Goal: Task Accomplishment & Management: Complete application form

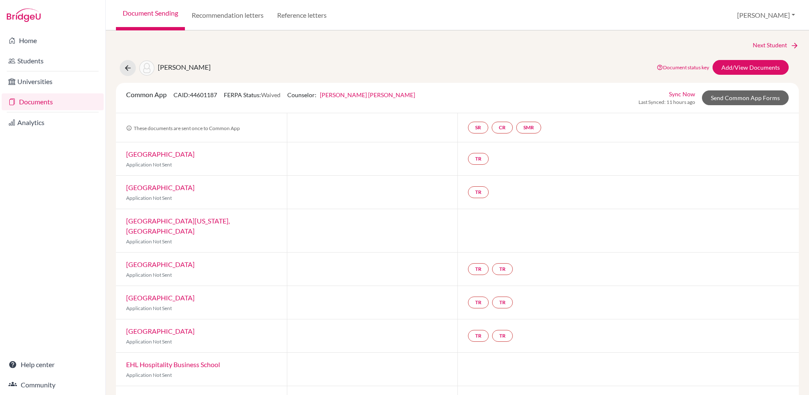
scroll to position [166, 0]
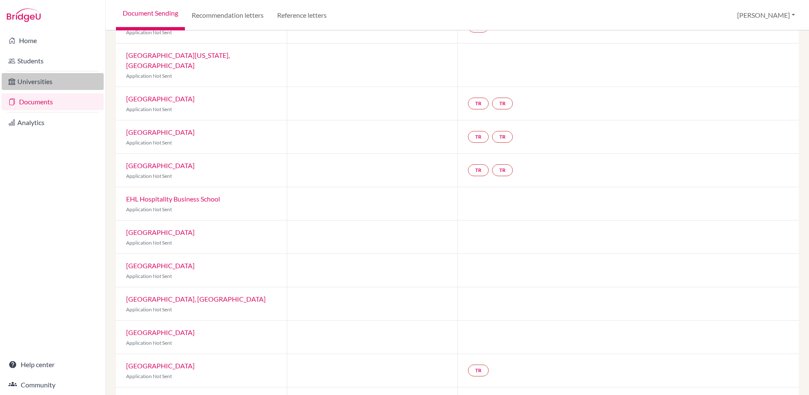
click at [33, 85] on link "Universities" at bounding box center [53, 81] width 102 height 17
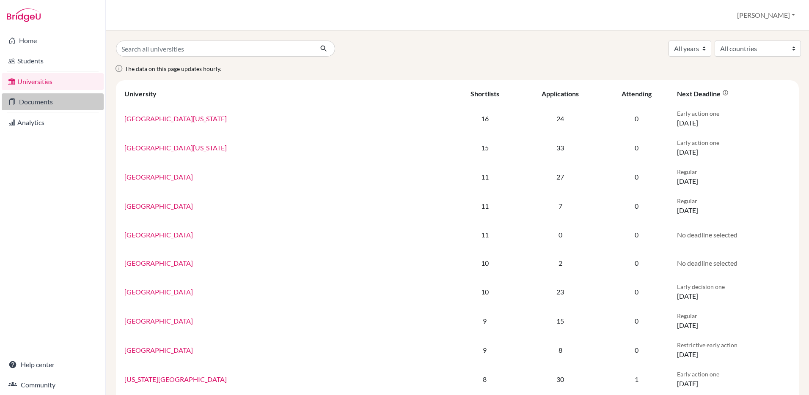
click at [48, 94] on link "Documents" at bounding box center [53, 101] width 102 height 17
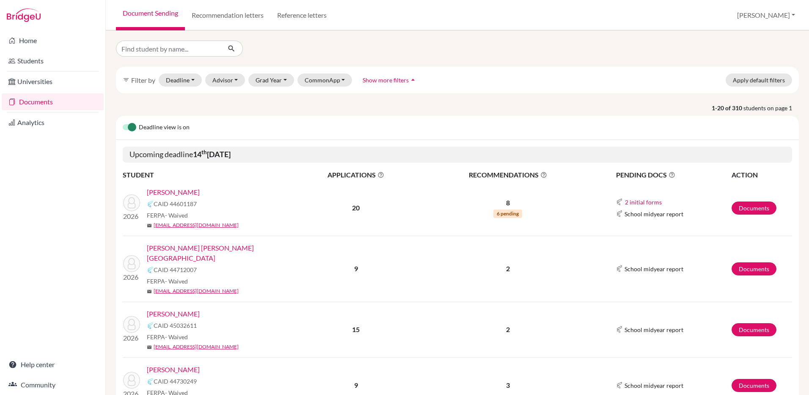
scroll to position [1, 0]
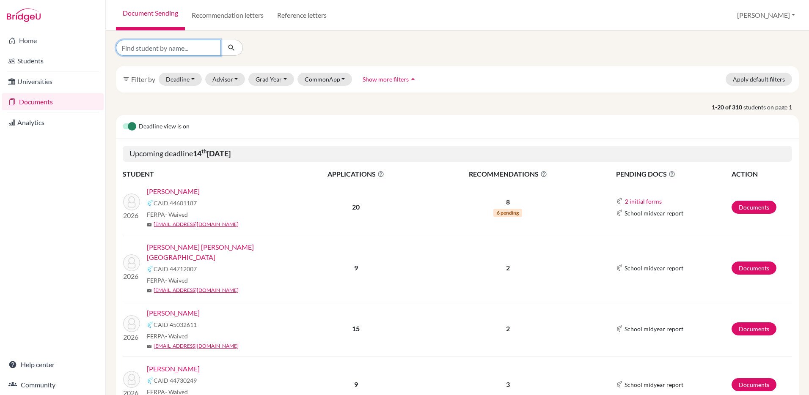
click at [201, 50] on input "Find student by name..." at bounding box center [168, 48] width 105 height 16
type input "morice"
click button "submit" at bounding box center [231, 48] width 22 height 16
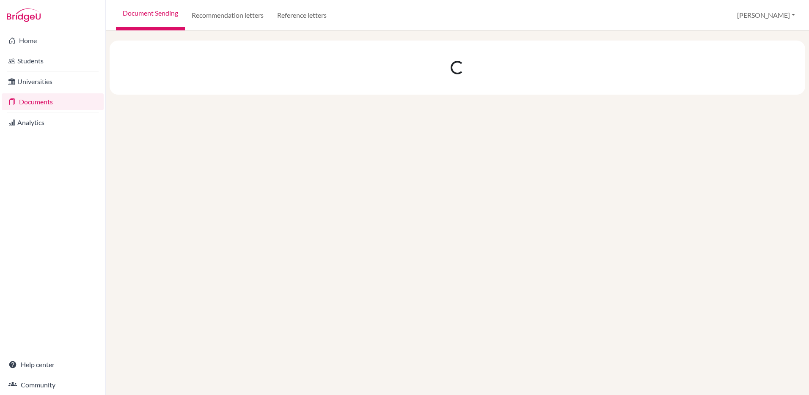
scroll to position [0, 0]
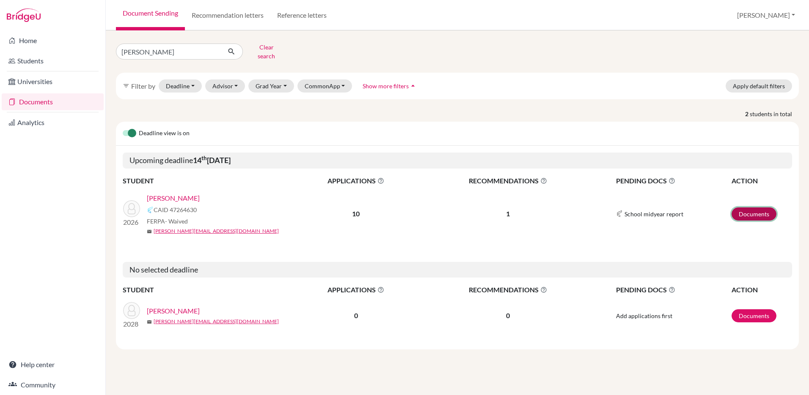
click at [763, 208] on link "Documents" at bounding box center [753, 214] width 45 height 13
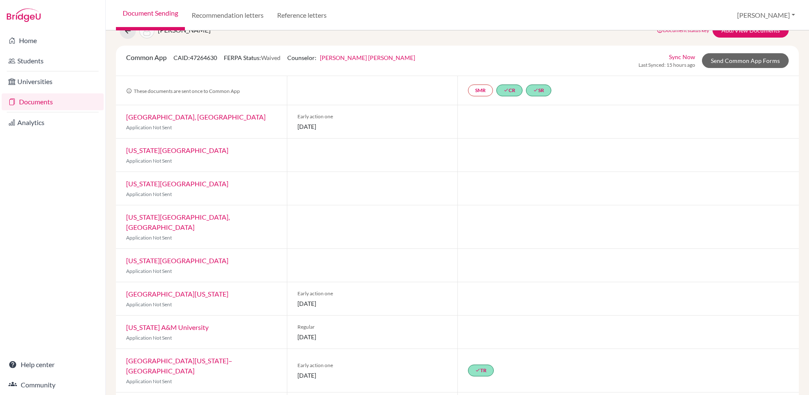
scroll to position [36, 0]
click at [741, 62] on link "Send Common App Forms" at bounding box center [745, 61] width 87 height 15
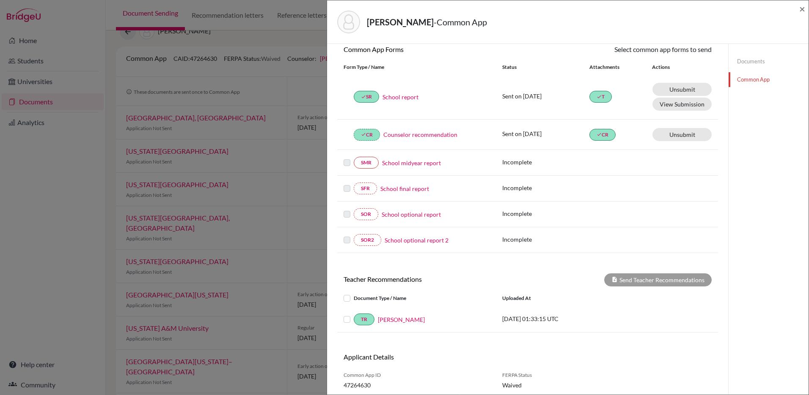
scroll to position [79, 0]
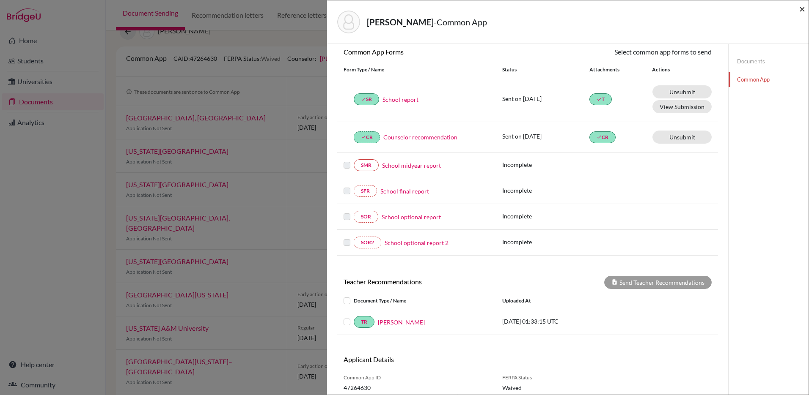
click at [801, 8] on span "×" at bounding box center [802, 9] width 6 height 12
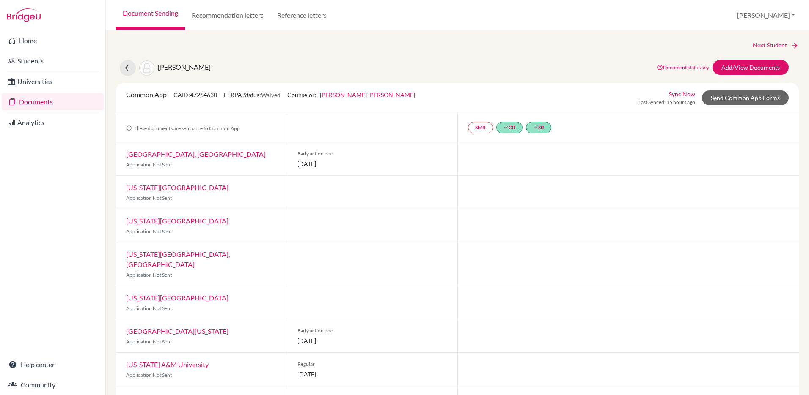
click at [166, 327] on link "University of Texas at Austin" at bounding box center [177, 331] width 102 height 8
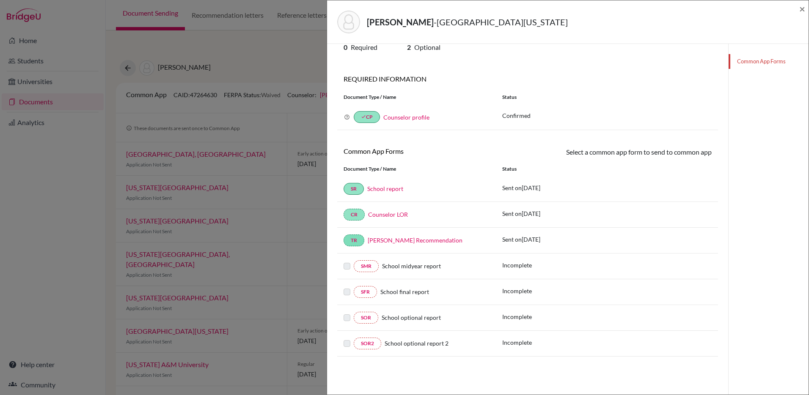
scroll to position [44, 0]
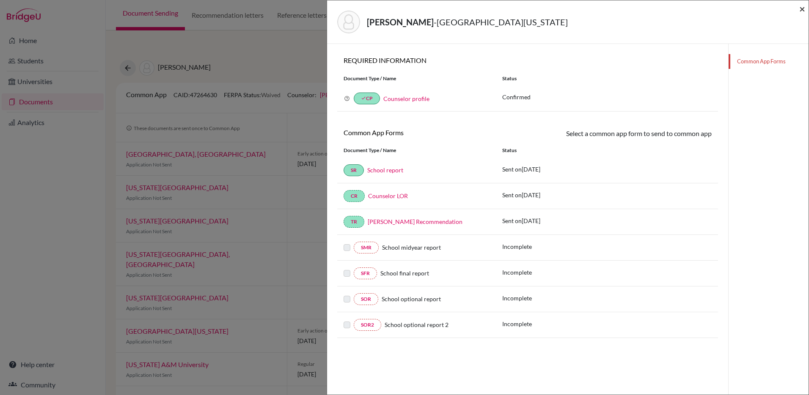
click at [800, 8] on span "×" at bounding box center [802, 9] width 6 height 12
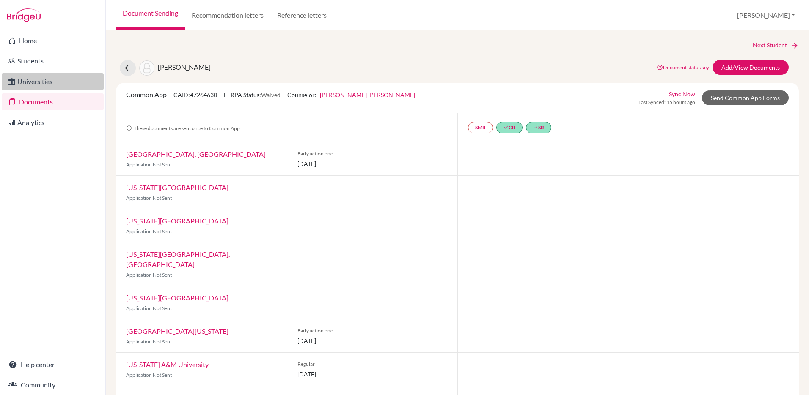
click at [46, 81] on link "Universities" at bounding box center [53, 81] width 102 height 17
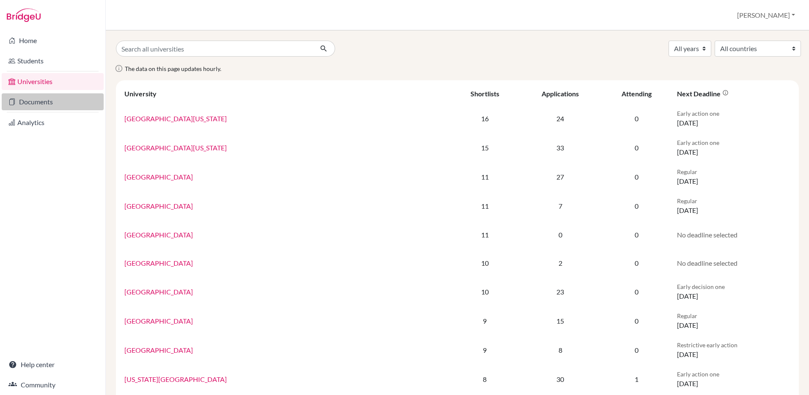
click at [40, 100] on link "Documents" at bounding box center [53, 101] width 102 height 17
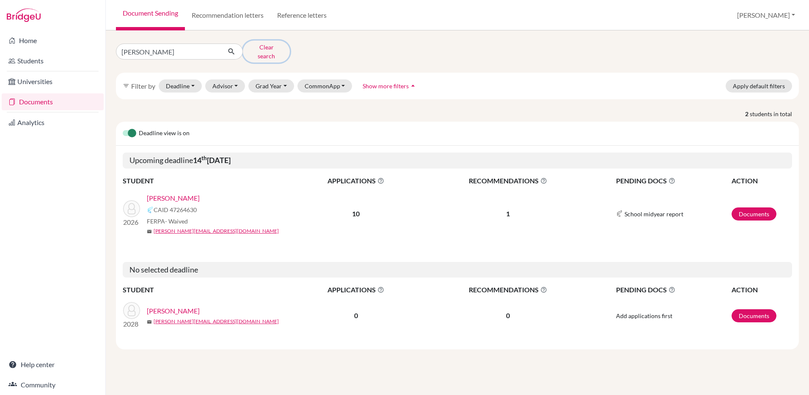
click at [260, 51] on button "Clear search" at bounding box center [266, 52] width 47 height 22
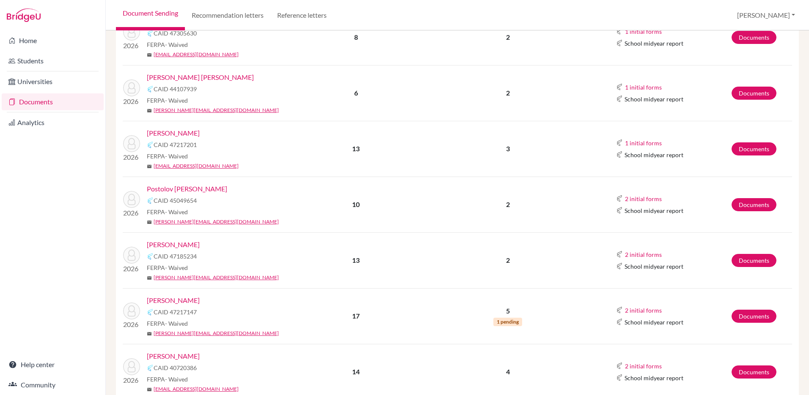
scroll to position [741, 0]
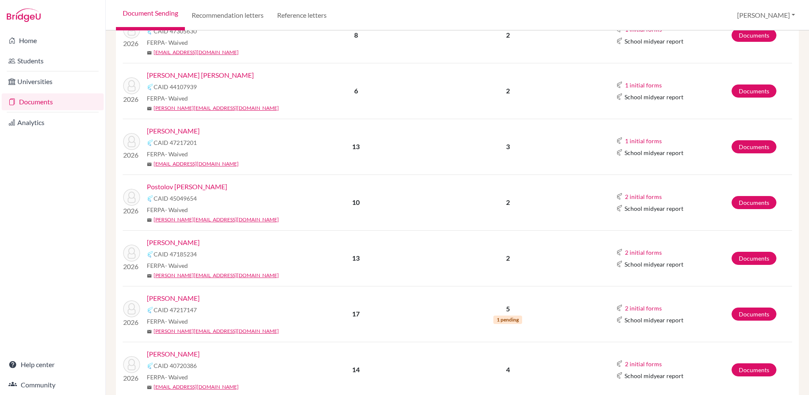
click at [183, 126] on link "[PERSON_NAME]" at bounding box center [173, 131] width 53 height 10
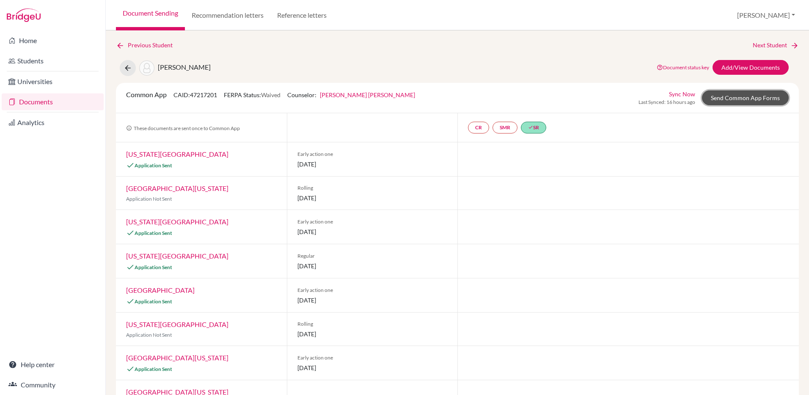
click at [739, 97] on link "Send Common App Forms" at bounding box center [745, 98] width 87 height 15
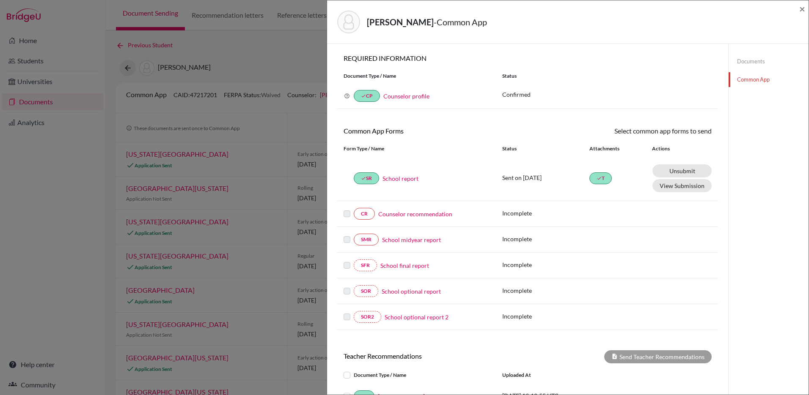
click at [421, 215] on link "Counselor recommendation" at bounding box center [415, 214] width 74 height 9
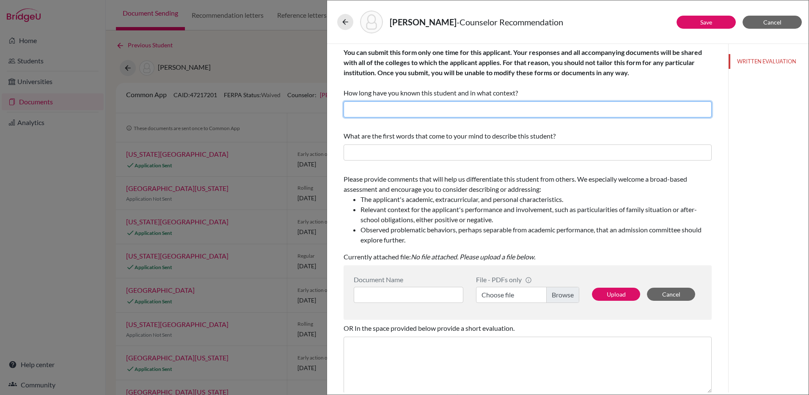
click at [478, 108] on input "text" at bounding box center [527, 109] width 368 height 16
type input "I´ve known him for over 3 years now"
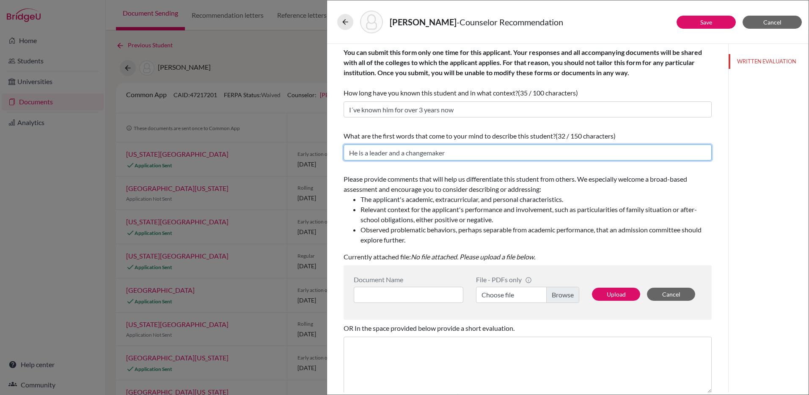
type input "He is a leader and a changemaker"
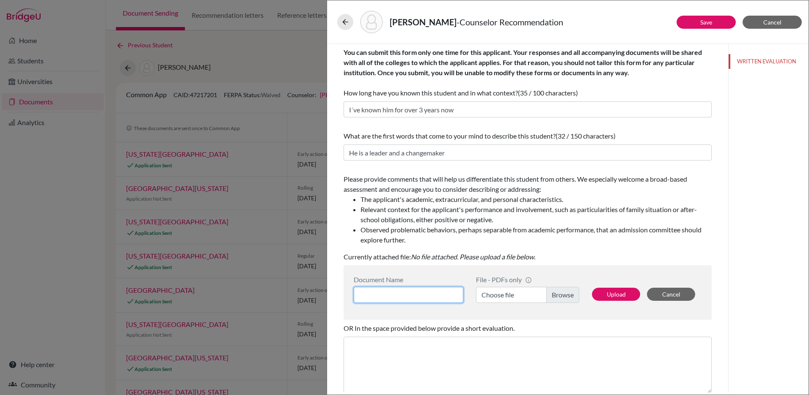
click at [368, 296] on input at bounding box center [409, 295] width 110 height 16
type input "Counselor LOR"
click at [572, 288] on label "Choose file" at bounding box center [527, 295] width 103 height 16
click at [572, 288] on input "Choose file" at bounding box center [527, 295] width 103 height 16
click at [605, 296] on button "Upload" at bounding box center [616, 294] width 48 height 13
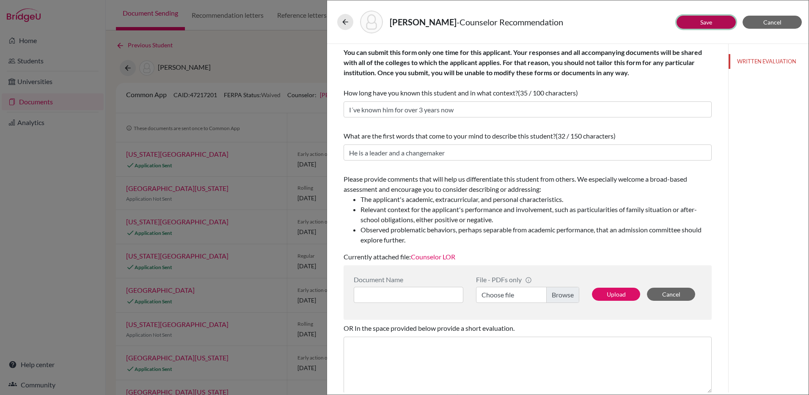
click at [704, 19] on link "Save" at bounding box center [706, 22] width 12 height 7
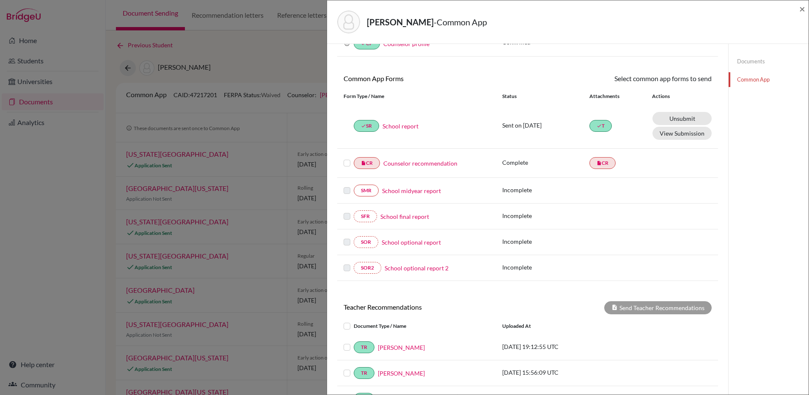
scroll to position [39, 0]
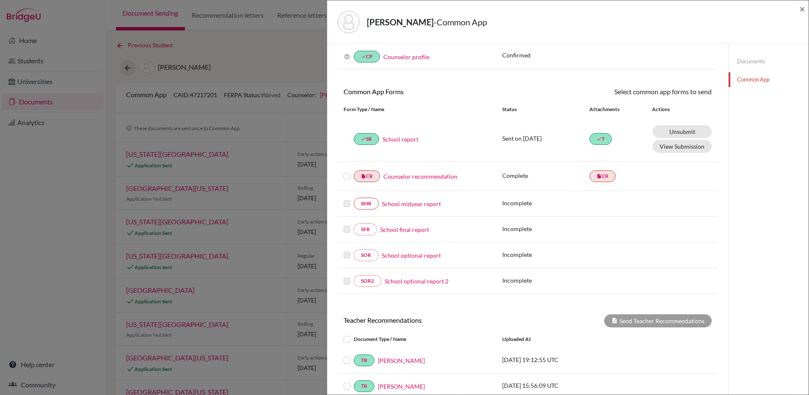
click at [345, 171] on label at bounding box center [346, 171] width 7 height 0
click at [0, 0] on input "checkbox" at bounding box center [0, 0] width 0 height 0
click at [693, 93] on link "Send" at bounding box center [693, 93] width 35 height 13
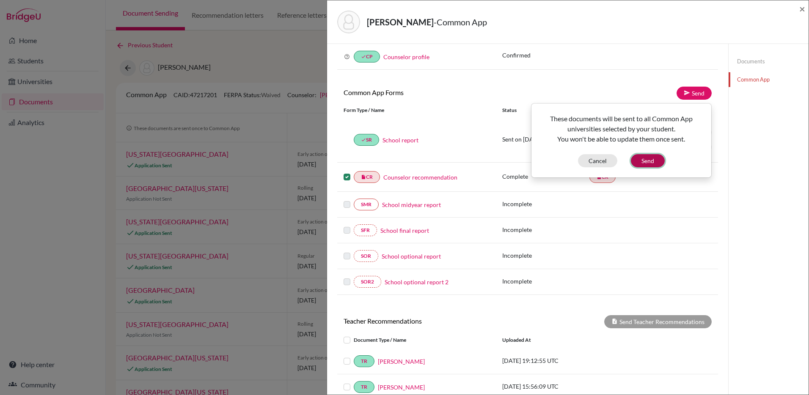
click at [646, 154] on button "Send" at bounding box center [648, 160] width 34 height 13
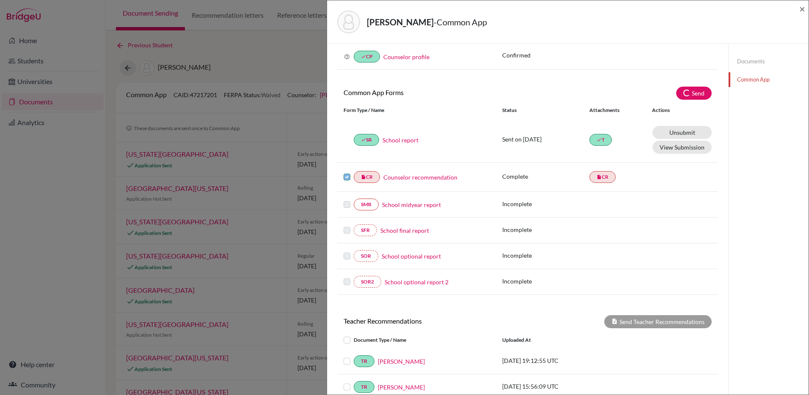
scroll to position [40, 0]
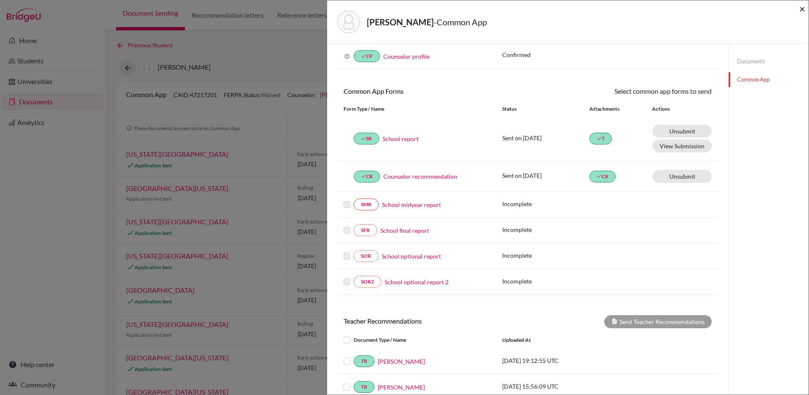
click at [800, 12] on span "×" at bounding box center [802, 9] width 6 height 12
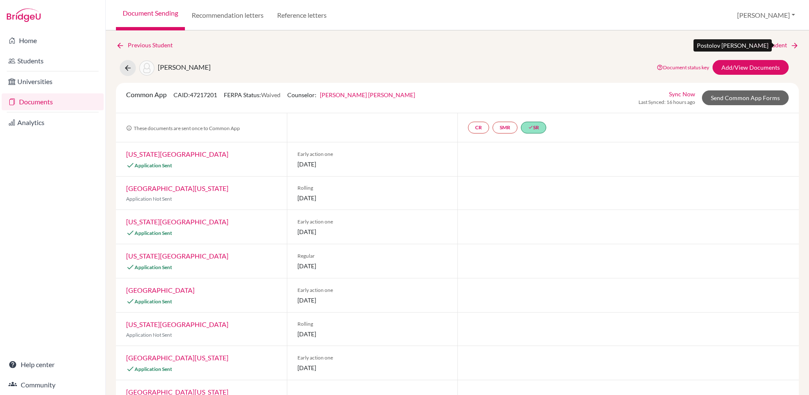
click at [762, 44] on link "Next Student" at bounding box center [775, 45] width 46 height 9
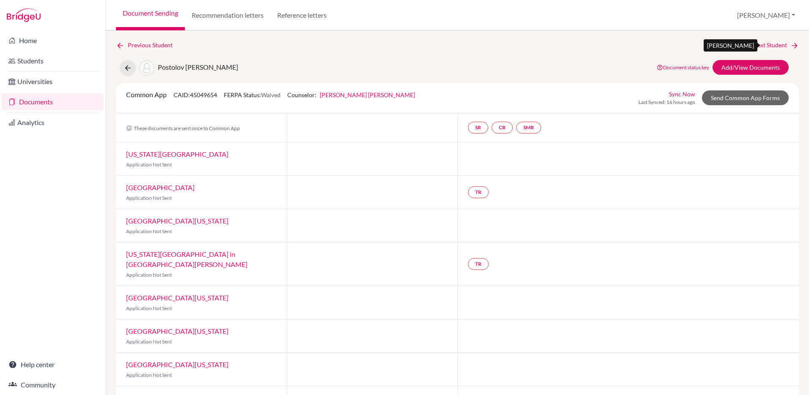
click at [771, 45] on link "Next Student" at bounding box center [775, 45] width 46 height 9
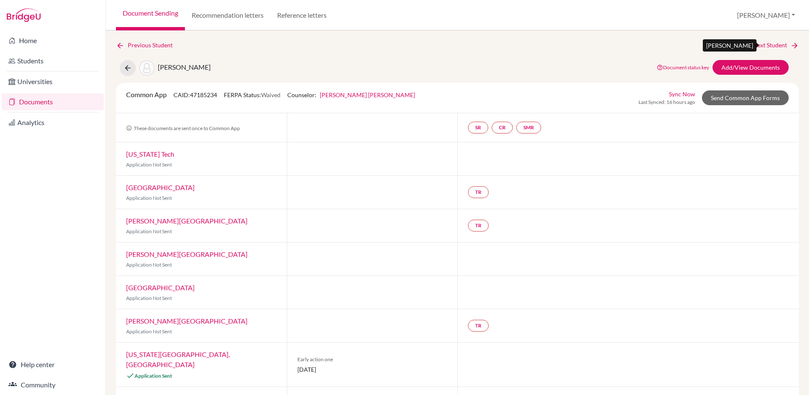
click at [766, 47] on link "Next Student" at bounding box center [775, 45] width 46 height 9
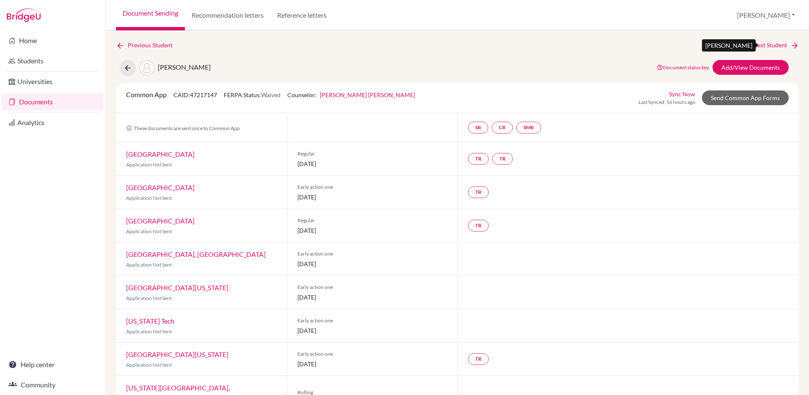
click at [768, 45] on link "Next Student" at bounding box center [775, 45] width 46 height 9
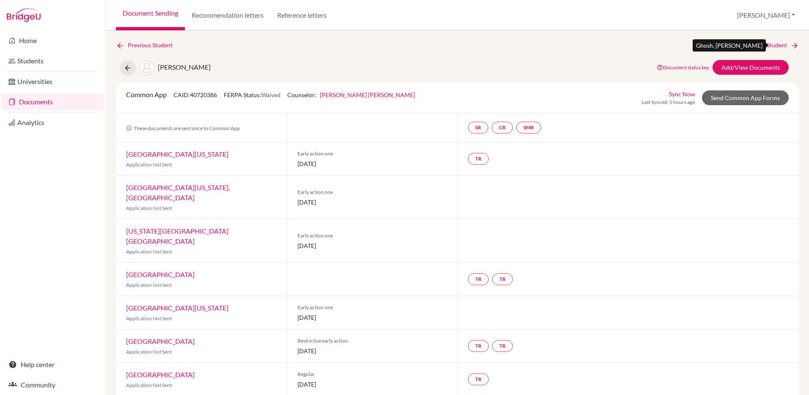
click at [758, 45] on link "Next Student" at bounding box center [775, 45] width 46 height 9
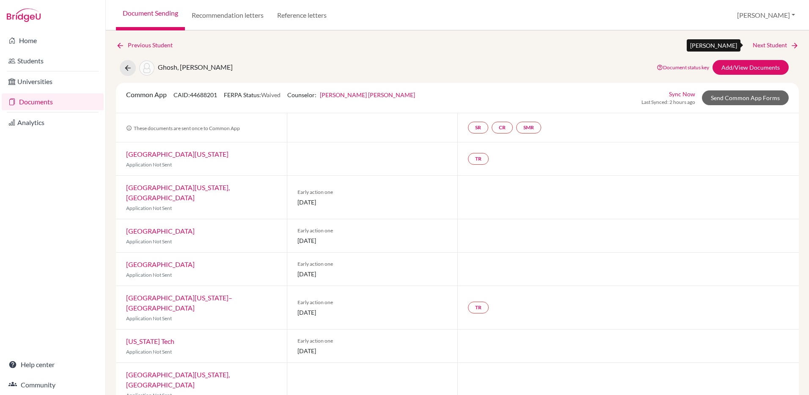
click at [765, 44] on link "Next Student" at bounding box center [775, 45] width 46 height 9
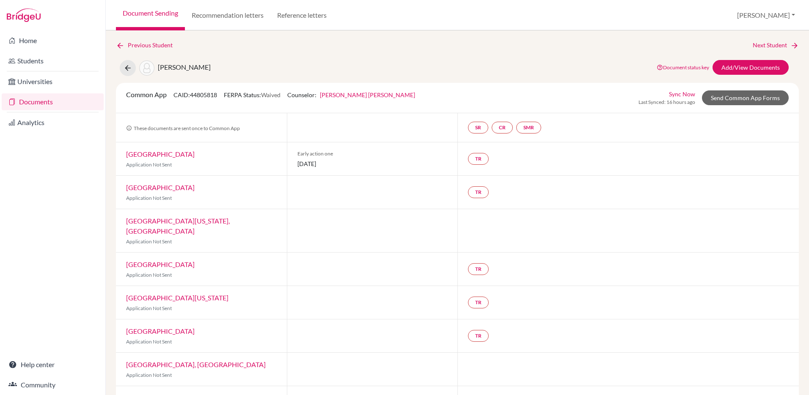
click at [28, 102] on link "Documents" at bounding box center [53, 101] width 102 height 17
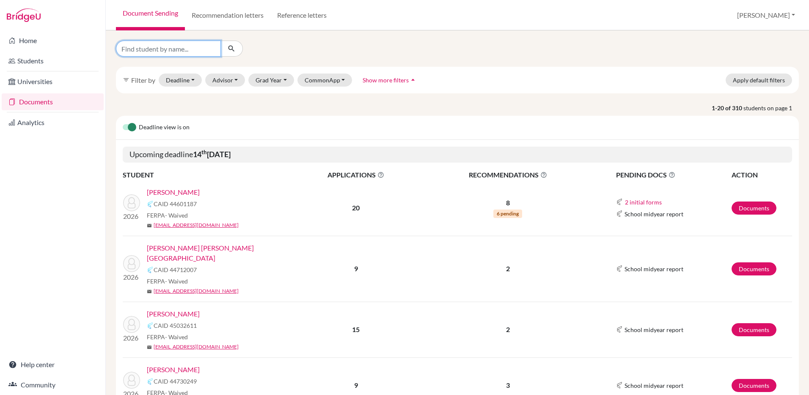
click at [186, 50] on input "Find student by name..." at bounding box center [168, 49] width 105 height 16
type input "m"
type input "victoria"
click button "submit" at bounding box center [231, 49] width 22 height 16
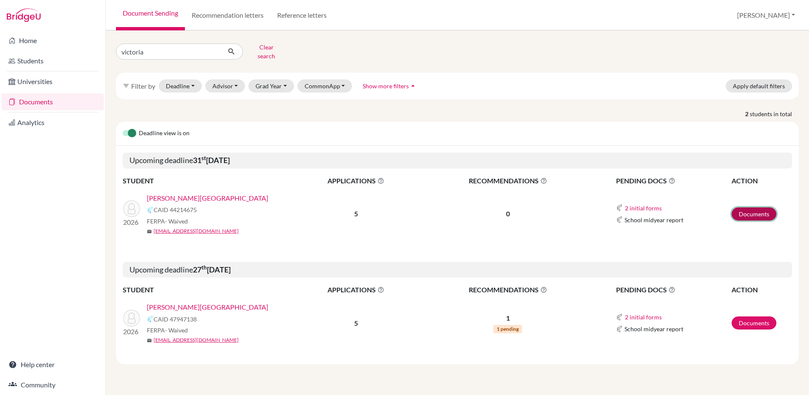
click at [744, 208] on link "Documents" at bounding box center [753, 214] width 45 height 13
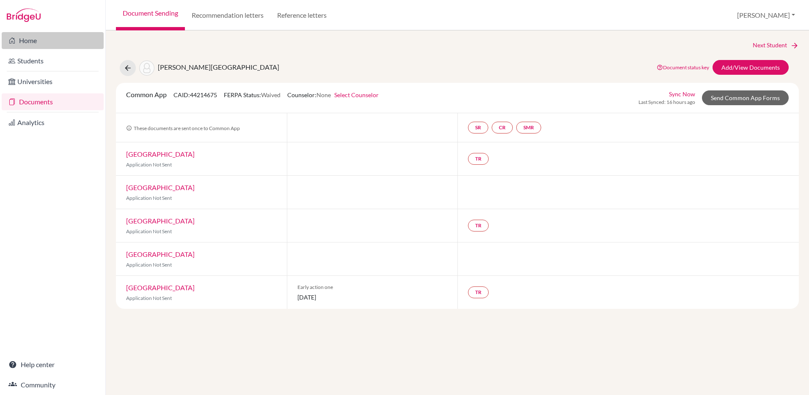
click at [26, 45] on link "Home" at bounding box center [53, 40] width 102 height 17
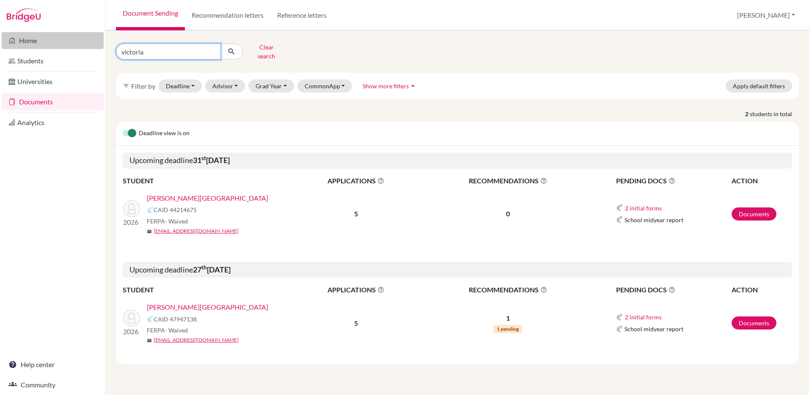
drag, startPoint x: 164, startPoint y: 51, endPoint x: 98, endPoint y: 46, distance: 66.6
click at [98, 46] on div "Home Students Universities Documents Analytics Help center Community Document S…" at bounding box center [404, 197] width 809 height 395
type input "sofia"
click at [233, 50] on icon "submit" at bounding box center [231, 51] width 8 height 8
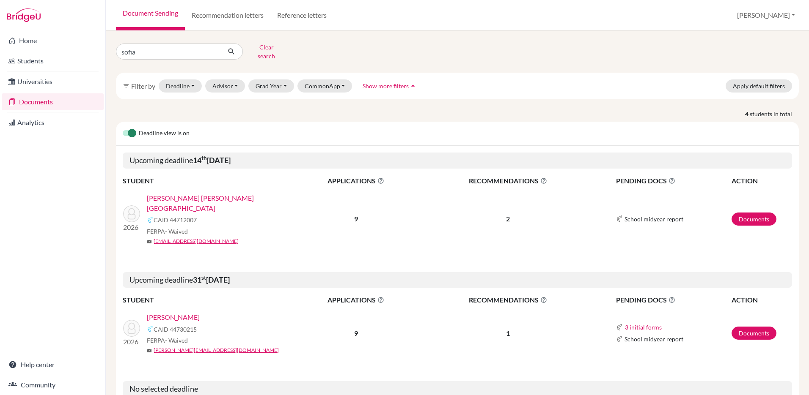
click at [176, 313] on link "[PERSON_NAME]" at bounding box center [173, 318] width 53 height 10
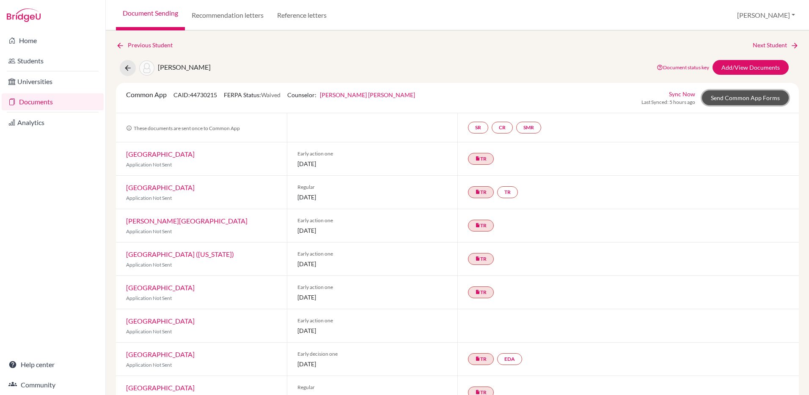
click at [736, 103] on link "Send Common App Forms" at bounding box center [745, 98] width 87 height 15
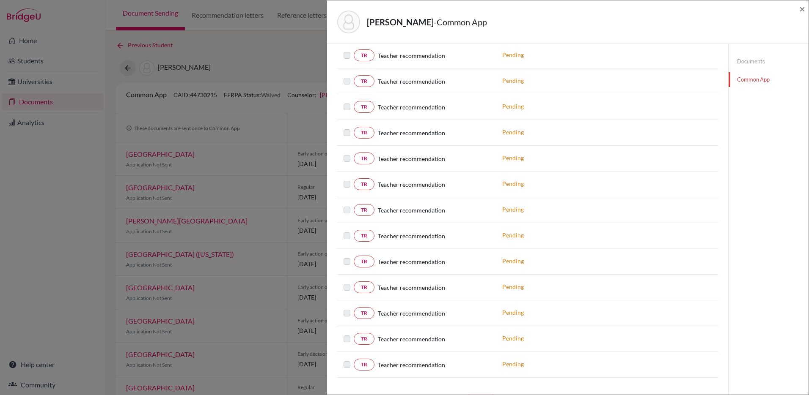
scroll to position [941, 0]
click at [801, 9] on span "×" at bounding box center [802, 9] width 6 height 12
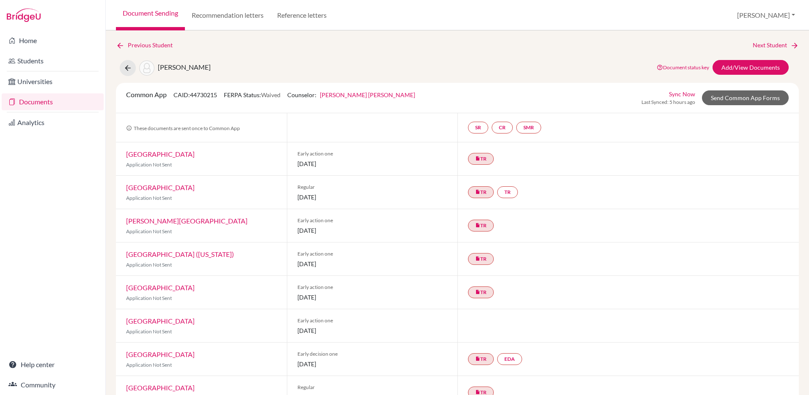
scroll to position [58, 0]
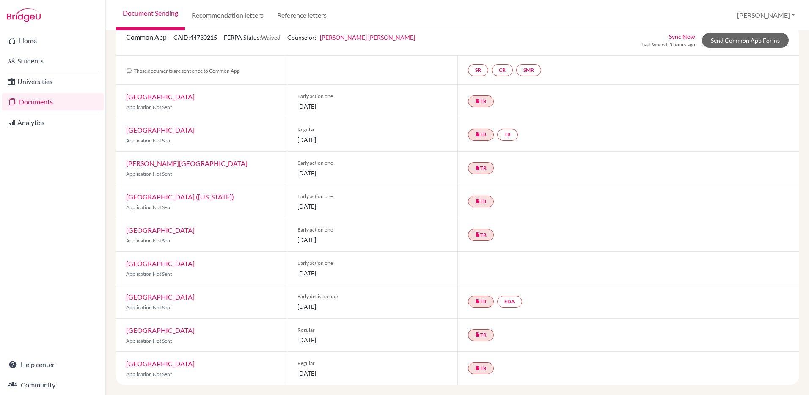
click at [683, 36] on link "Sync Now" at bounding box center [682, 36] width 26 height 9
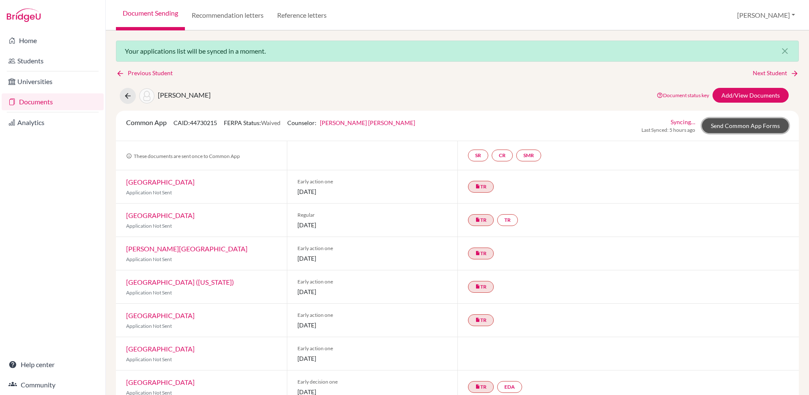
click at [728, 126] on link "Send Common App Forms" at bounding box center [745, 125] width 87 height 15
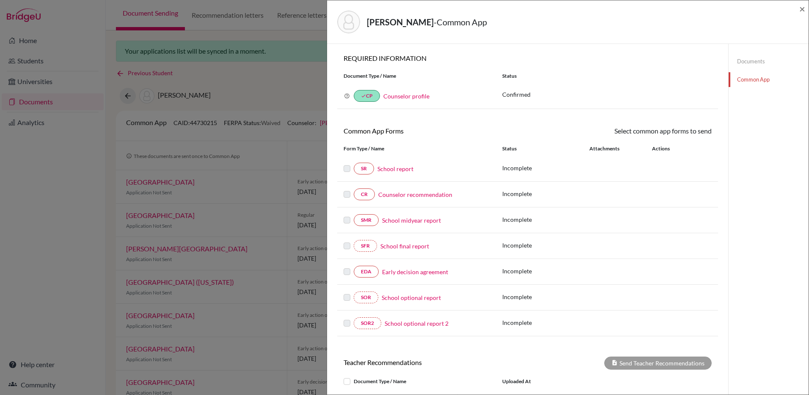
click at [744, 61] on link "Documents" at bounding box center [768, 61] width 80 height 15
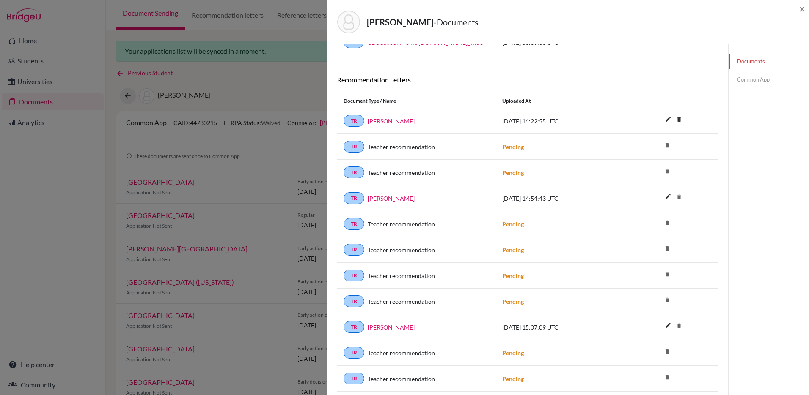
scroll to position [107, 0]
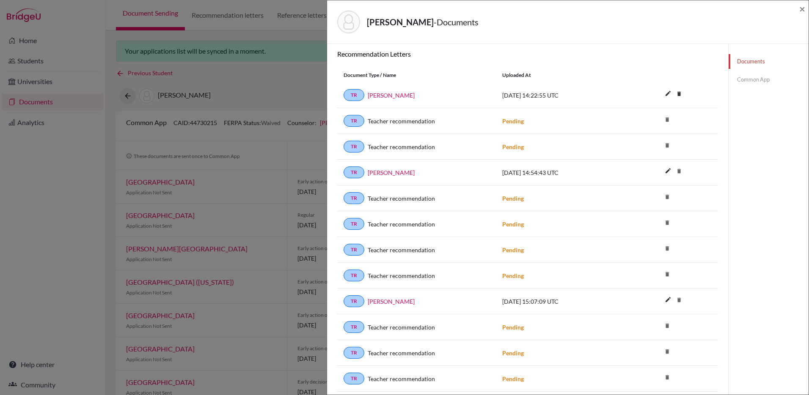
click at [805, 9] on div "[PERSON_NAME] - Documents ×" at bounding box center [567, 22] width 481 height 44
click at [804, 8] on span "×" at bounding box center [802, 9] width 6 height 12
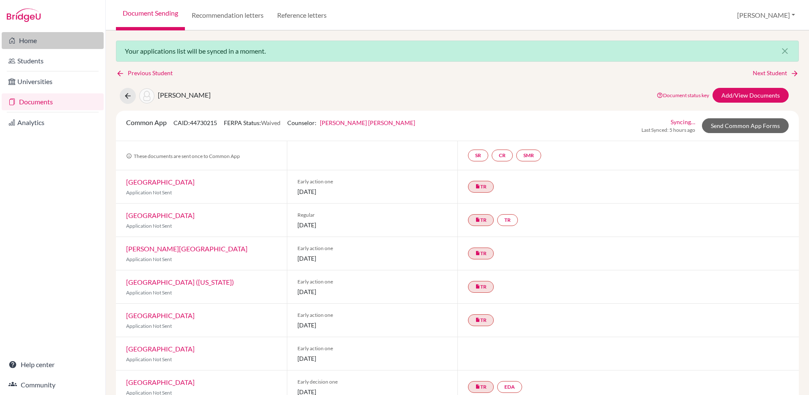
click at [26, 43] on link "Home" at bounding box center [53, 40] width 102 height 17
